Goal: Task Accomplishment & Management: Use online tool/utility

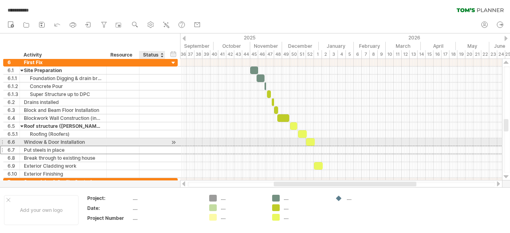
click at [172, 141] on div at bounding box center [174, 142] width 8 height 8
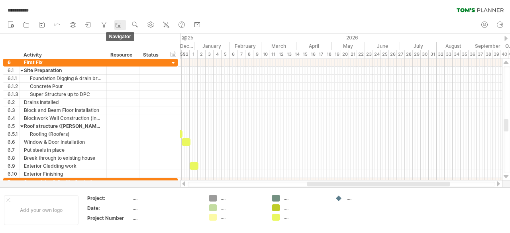
click at [123, 26] on div at bounding box center [119, 25] width 8 height 8
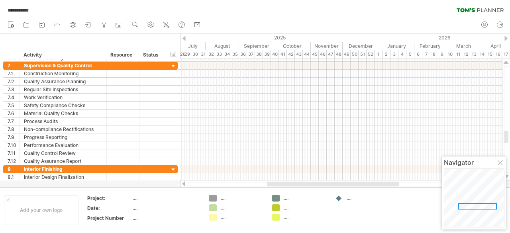
drag, startPoint x: 486, startPoint y: 200, endPoint x: 465, endPoint y: 205, distance: 22.4
click at [465, 205] on div at bounding box center [477, 206] width 39 height 6
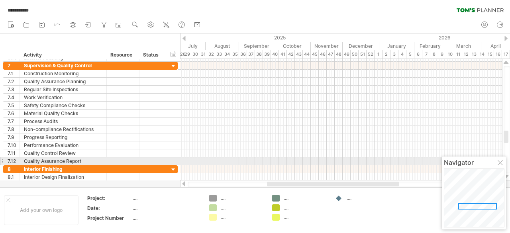
click at [501, 162] on div at bounding box center [500, 163] width 6 height 6
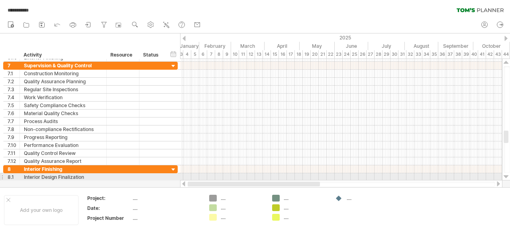
drag, startPoint x: 283, startPoint y: 185, endPoint x: 188, endPoint y: 173, distance: 95.9
click at [190, 174] on div "**********" at bounding box center [255, 116] width 510 height 233
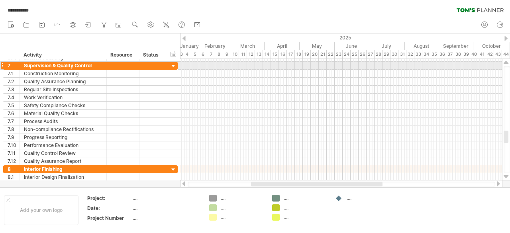
click at [173, 64] on div at bounding box center [174, 66] width 8 height 8
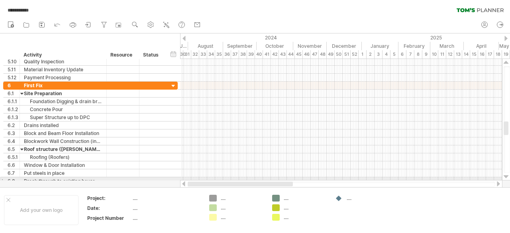
drag, startPoint x: 310, startPoint y: 182, endPoint x: 204, endPoint y: 177, distance: 106.4
click at [204, 177] on div "**********" at bounding box center [255, 116] width 510 height 233
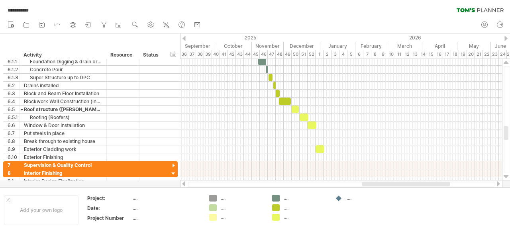
drag, startPoint x: 295, startPoint y: 184, endPoint x: 416, endPoint y: 183, distance: 120.6
click at [416, 183] on div at bounding box center [406, 184] width 88 height 5
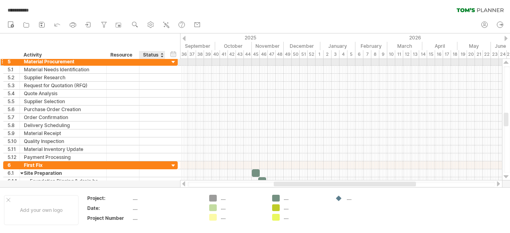
click at [173, 63] on div at bounding box center [174, 63] width 8 height 8
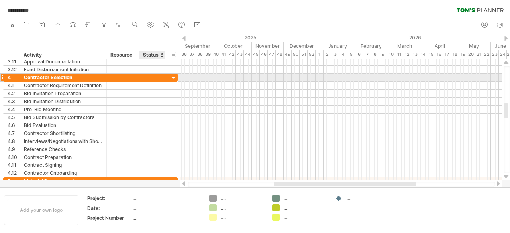
click at [174, 77] on div at bounding box center [174, 78] width 8 height 8
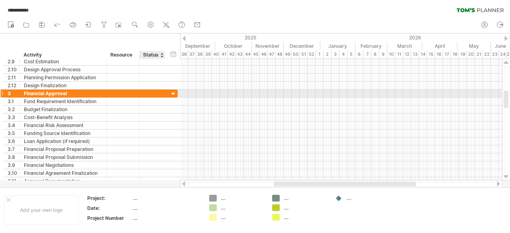
click at [173, 90] on div at bounding box center [174, 94] width 8 height 8
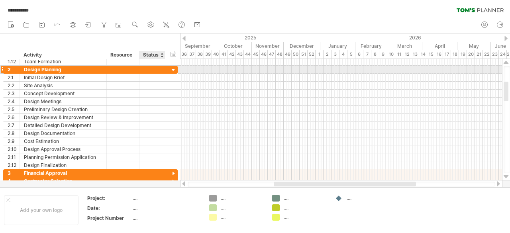
click at [172, 67] on div at bounding box center [174, 70] width 8 height 8
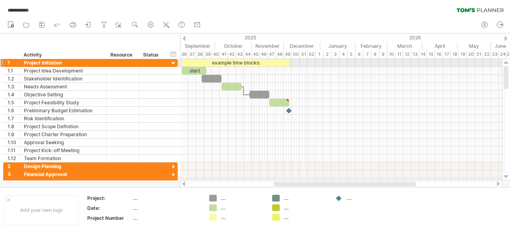
click at [173, 63] on div at bounding box center [174, 64] width 8 height 8
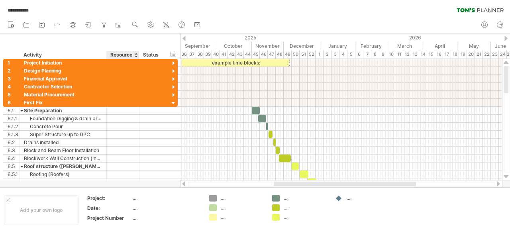
click at [125, 54] on div "Resource" at bounding box center [122, 55] width 24 height 8
click at [136, 55] on div at bounding box center [135, 55] width 3 height 8
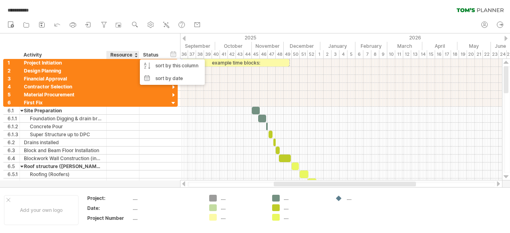
click at [129, 40] on div "hide start/end/duration show start/end/duration ******** Activity ******** Reso…" at bounding box center [90, 45] width 180 height 25
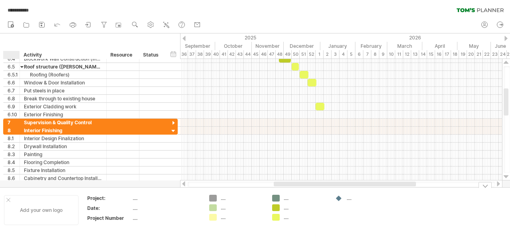
click at [9, 198] on div at bounding box center [8, 200] width 4 height 4
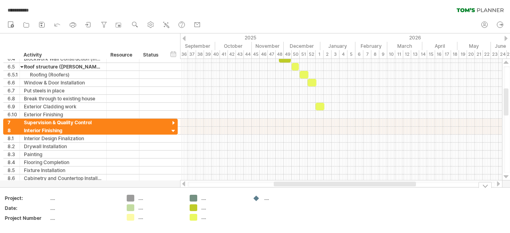
click at [484, 185] on div at bounding box center [484, 185] width 13 height 6
